Goal: Task Accomplishment & Management: Manage account settings

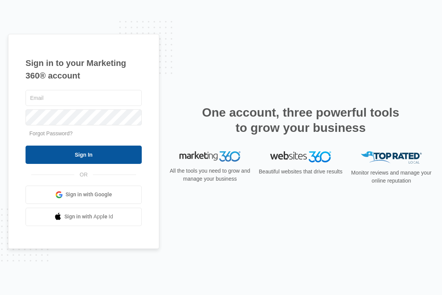
type input "[PERSON_NAME][EMAIL_ADDRESS][DOMAIN_NAME]"
click at [122, 159] on input "Sign In" at bounding box center [84, 154] width 116 height 18
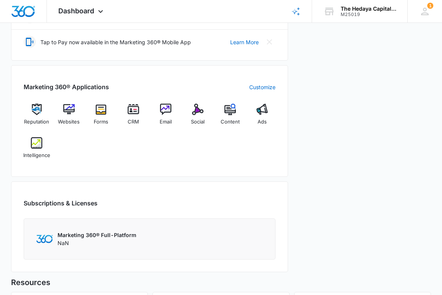
scroll to position [255, 0]
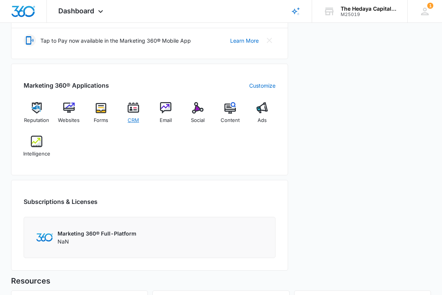
click at [131, 108] on img at bounding box center [133, 107] width 11 height 11
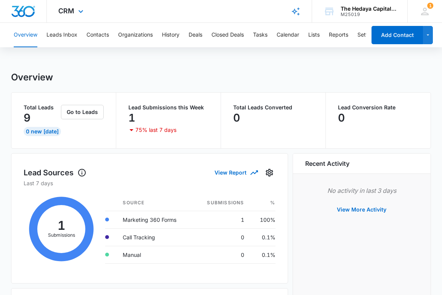
scroll to position [255, 0]
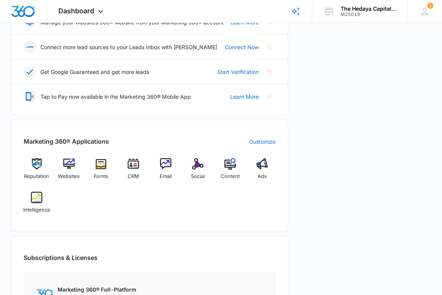
scroll to position [214, 0]
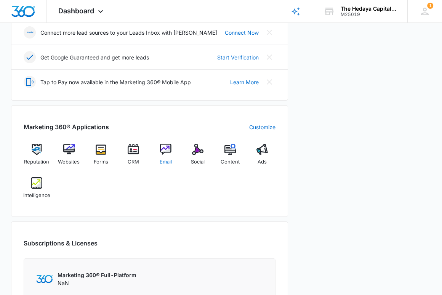
click at [164, 147] on img at bounding box center [165, 149] width 11 height 11
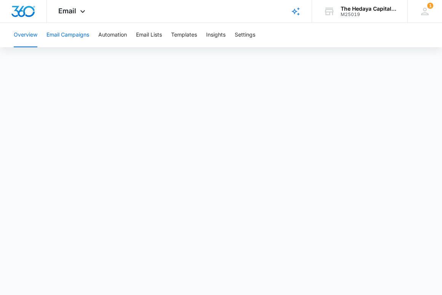
click at [68, 34] on button "Email Campaigns" at bounding box center [67, 35] width 43 height 24
